Goal: Task Accomplishment & Management: Use online tool/utility

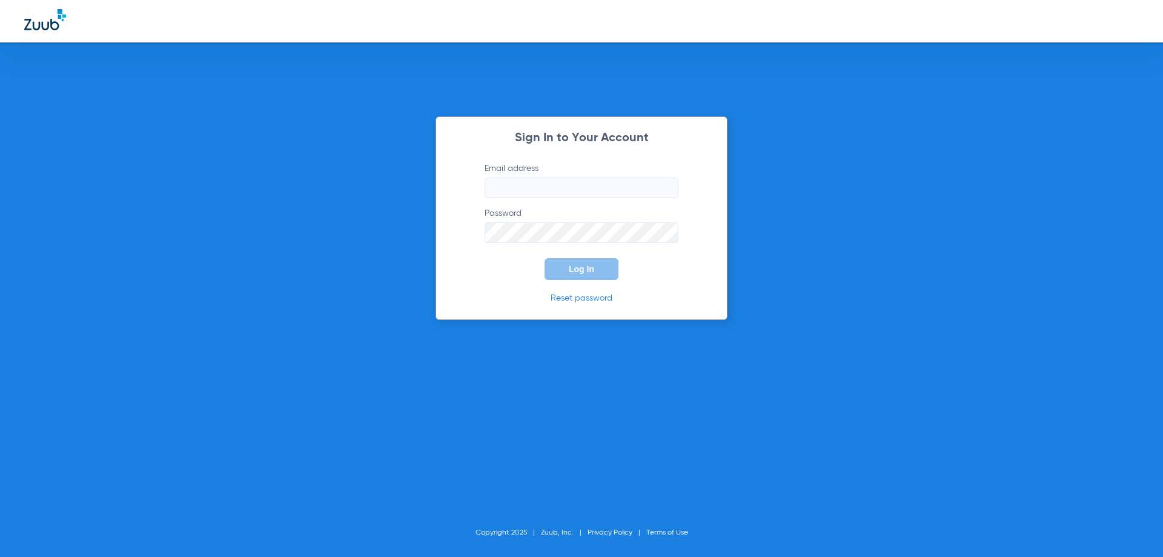
type input "[PERSON_NAME][EMAIL_ADDRESS][DOMAIN_NAME]"
click at [597, 266] on button "Log In" at bounding box center [581, 269] width 74 height 22
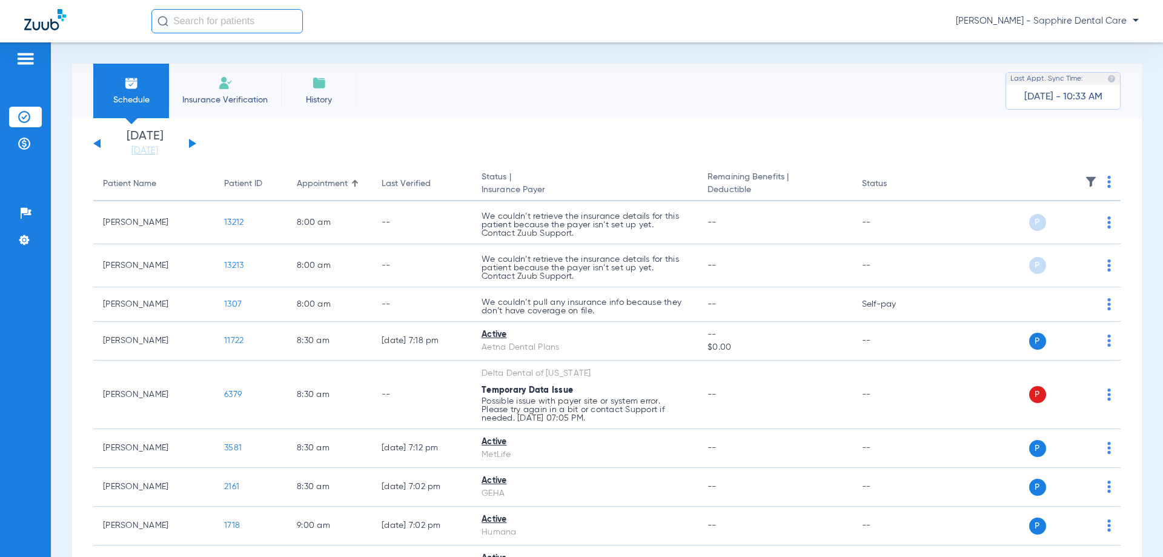
click at [228, 22] on input "text" at bounding box center [226, 21] width 151 height 24
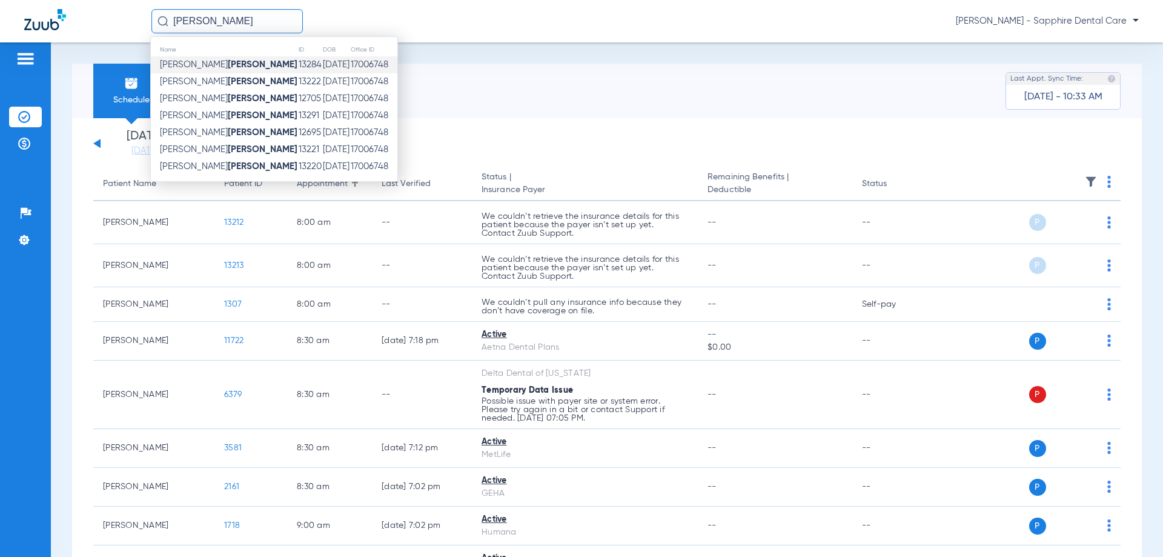
click at [235, 64] on td "Hannah Haviland" at bounding box center [224, 64] width 147 height 17
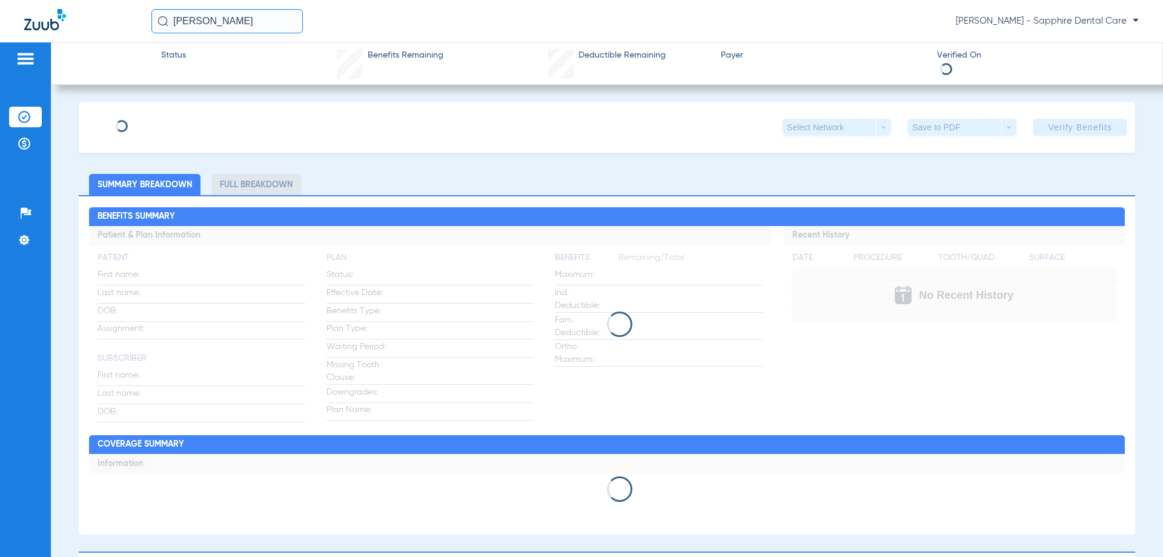
drag, startPoint x: 243, startPoint y: 15, endPoint x: 166, endPoint y: 17, distance: 76.9
click at [166, 17] on div "HAVILAND" at bounding box center [226, 21] width 151 height 24
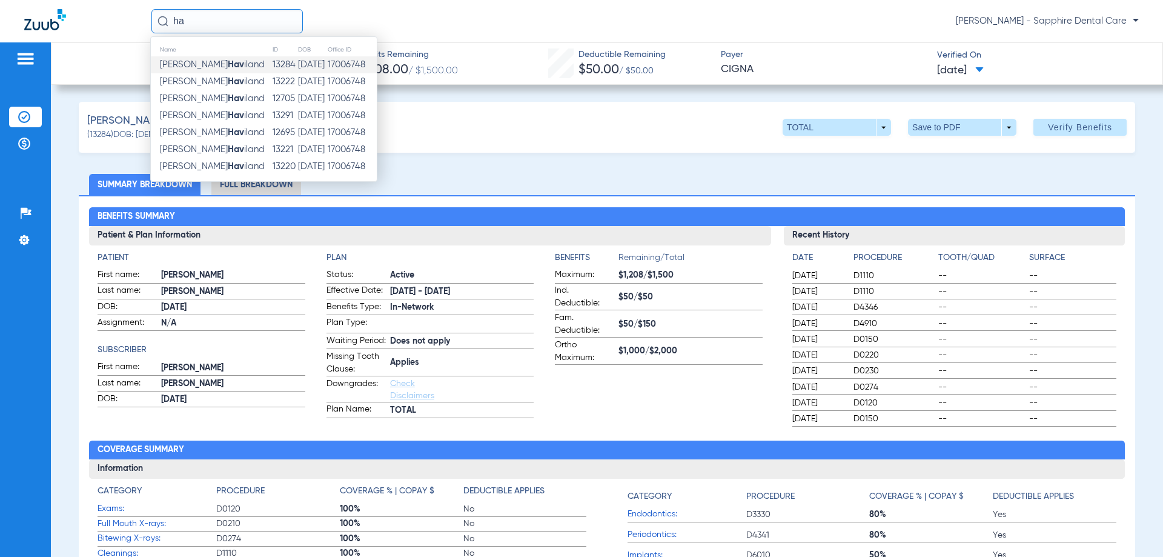
type input "h"
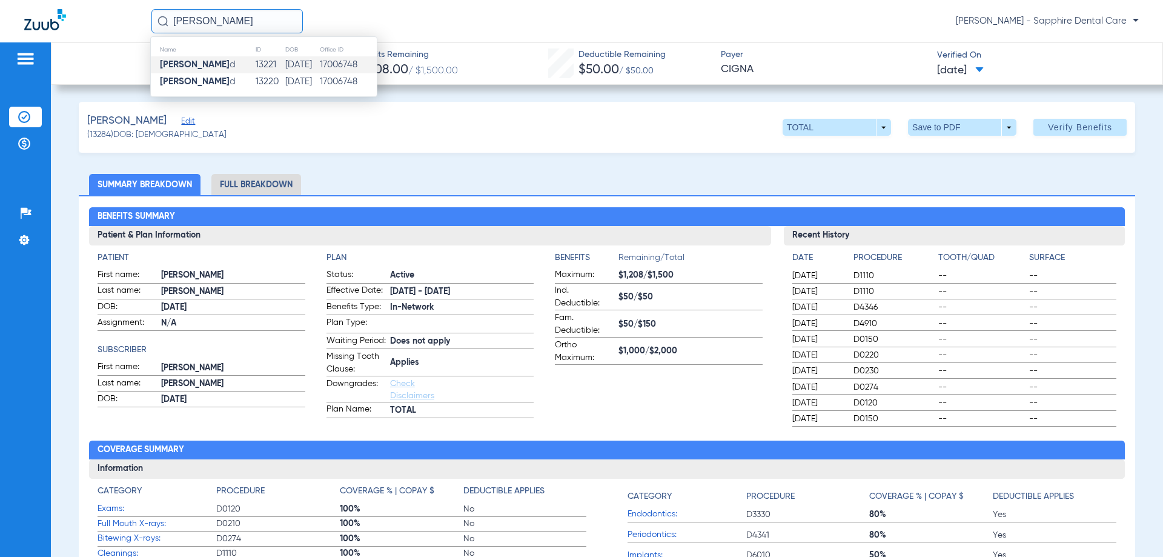
type input "shannon havilan"
click at [286, 68] on td "11/14/1974" at bounding box center [302, 64] width 34 height 17
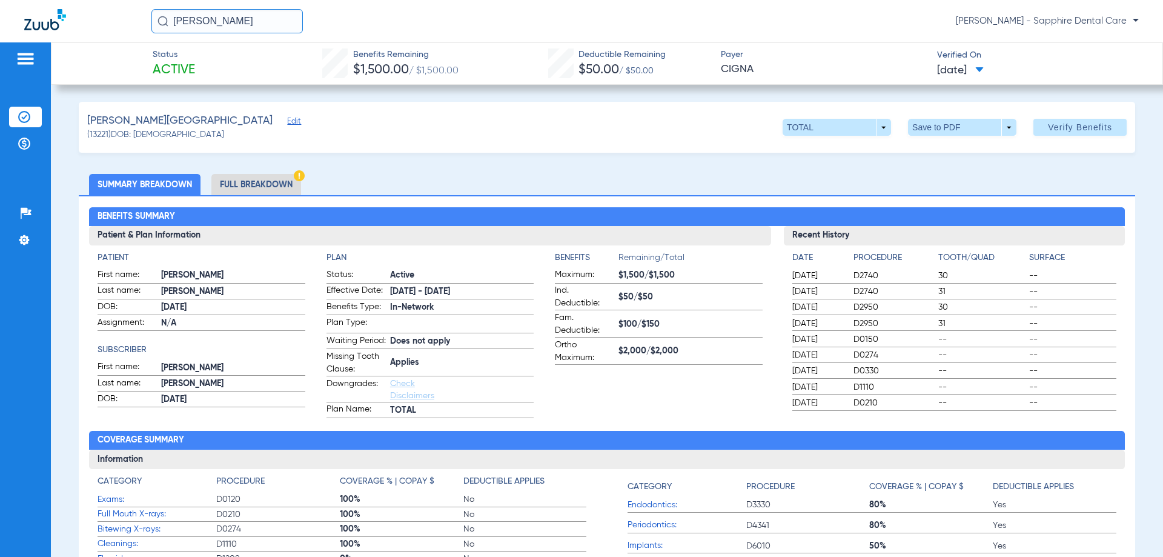
click at [274, 190] on li "Full Breakdown" at bounding box center [256, 184] width 90 height 21
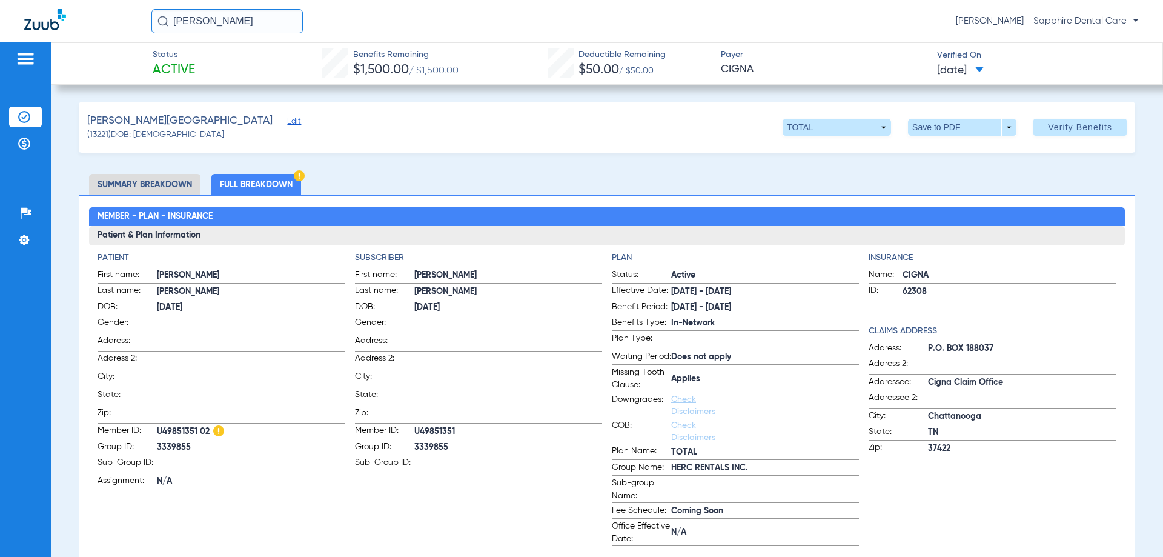
click at [175, 179] on li "Summary Breakdown" at bounding box center [144, 184] width 111 height 21
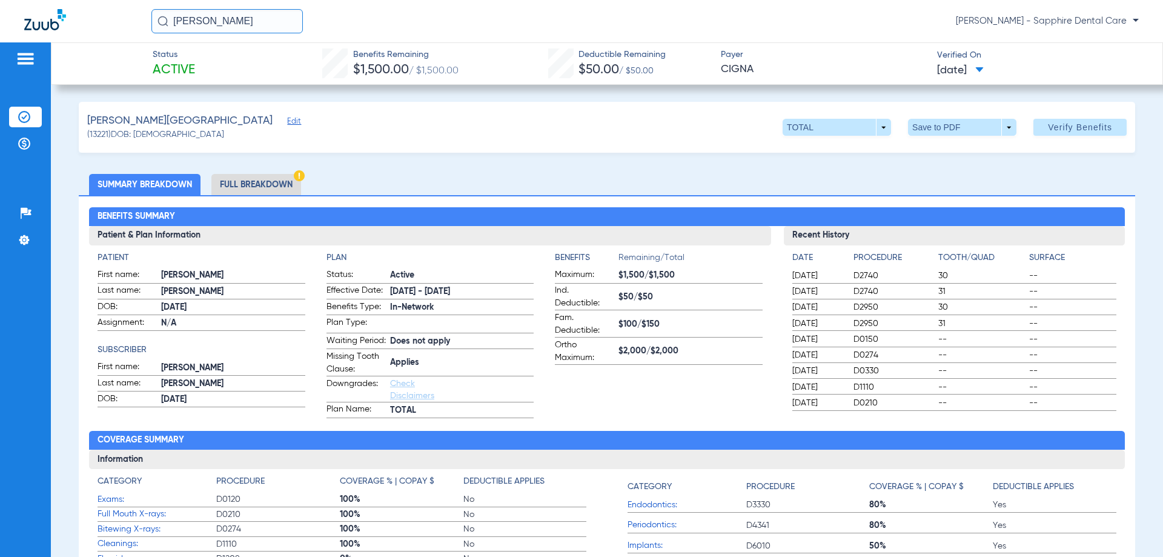
click at [983, 65] on span "08/12/2025" at bounding box center [960, 70] width 47 height 15
click at [776, 180] on div at bounding box center [581, 278] width 1163 height 557
click at [776, 180] on ul "Summary Breakdown Full Breakdown" at bounding box center [607, 184] width 1056 height 21
click at [1083, 136] on span at bounding box center [1079, 127] width 93 height 29
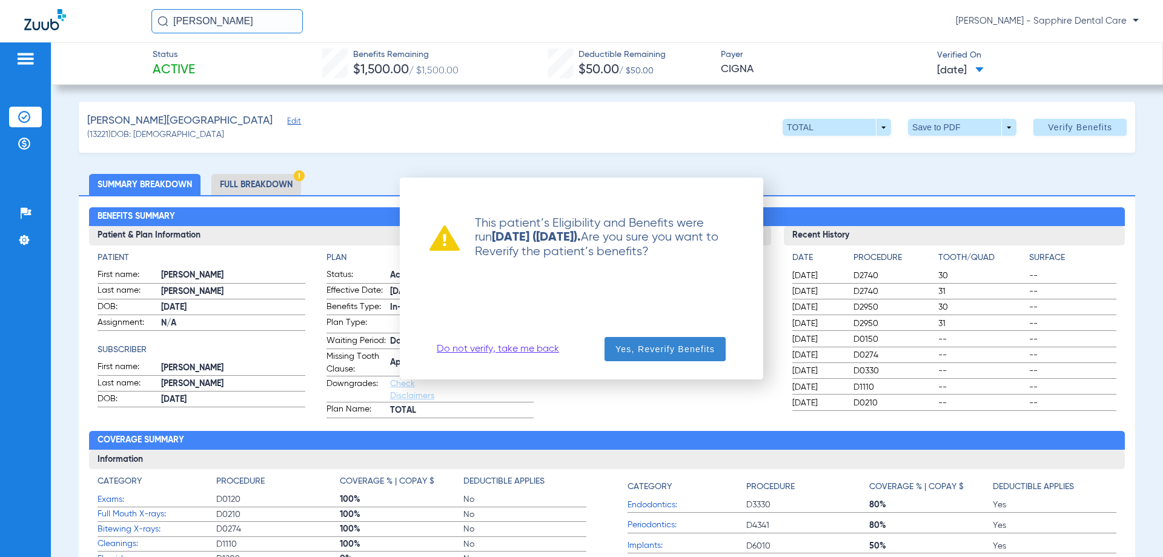
click at [655, 356] on span "button" at bounding box center [664, 348] width 121 height 29
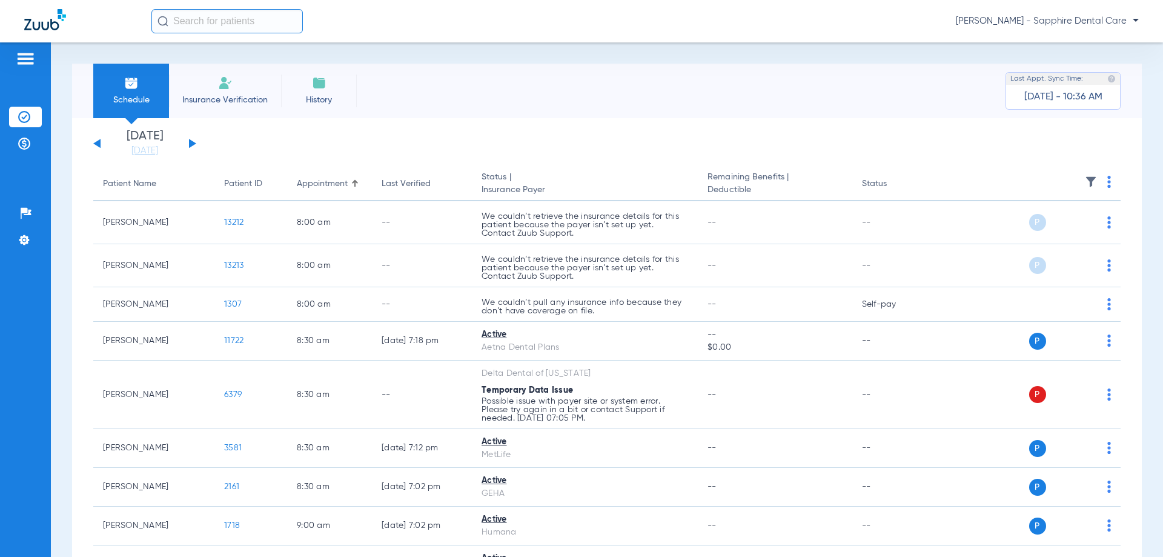
click at [233, 28] on input "text" at bounding box center [226, 21] width 151 height 24
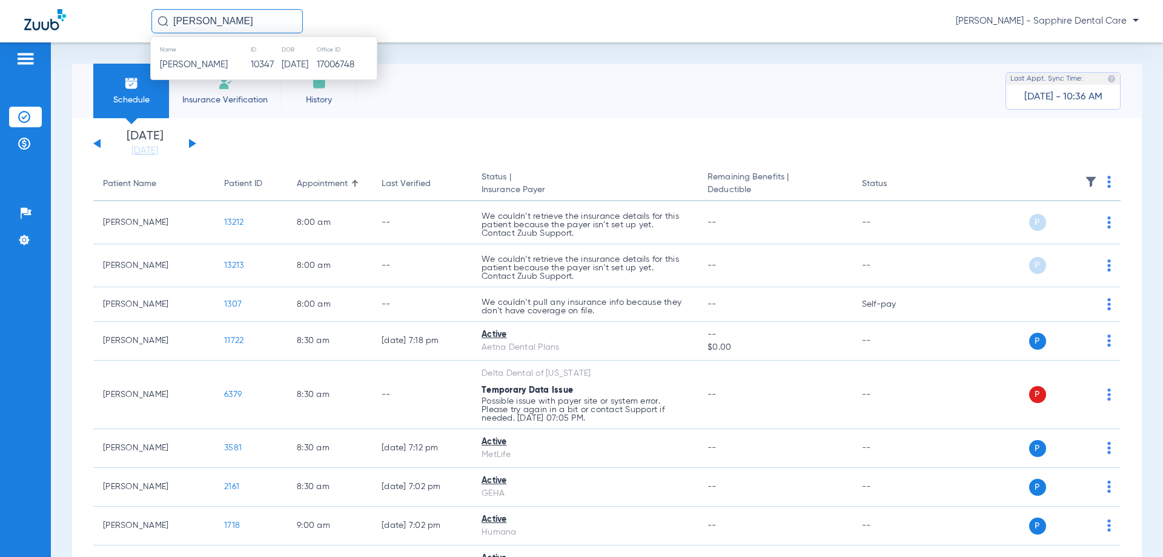
type input "[PERSON_NAME]"
click at [272, 76] on div "Name ID DOB Office ID [PERSON_NAME] 10347 [DATE] 17006748" at bounding box center [263, 58] width 227 height 44
click at [272, 74] on div "Name ID DOB Office ID [PERSON_NAME] 10347 [DATE] 17006748" at bounding box center [263, 58] width 227 height 44
click at [281, 68] on td "[DATE]" at bounding box center [299, 64] width 36 height 17
